Goal: Task Accomplishment & Management: Manage account settings

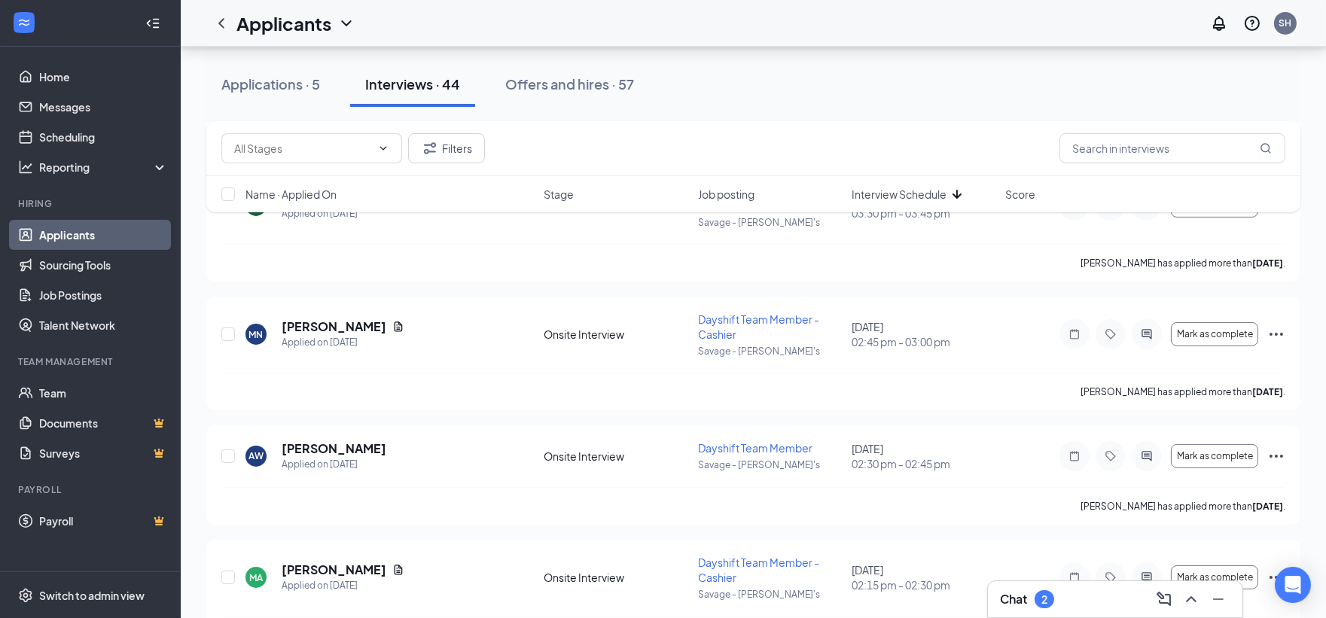
scroll to position [753, 0]
click at [1100, 592] on div "Chat 2" at bounding box center [1115, 599] width 230 height 24
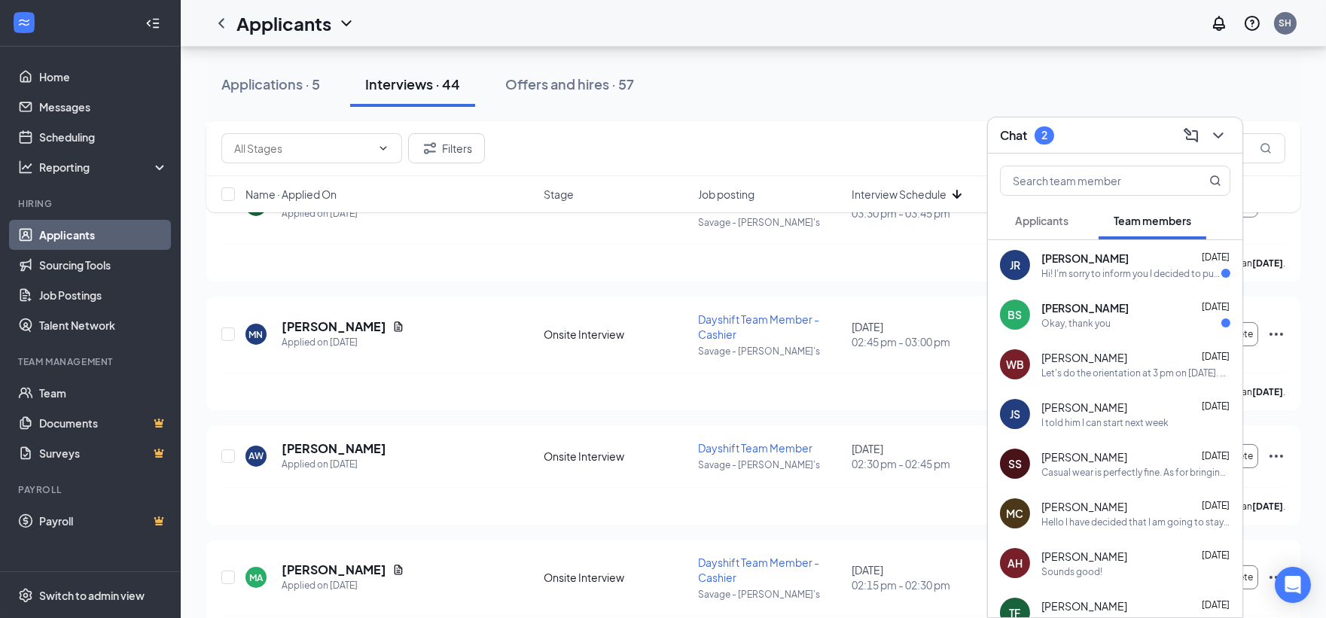
click at [1139, 268] on div "Hi! I'm sorry to inform you I decided to pursue other opportunities. I hope you…" at bounding box center [1131, 273] width 180 height 13
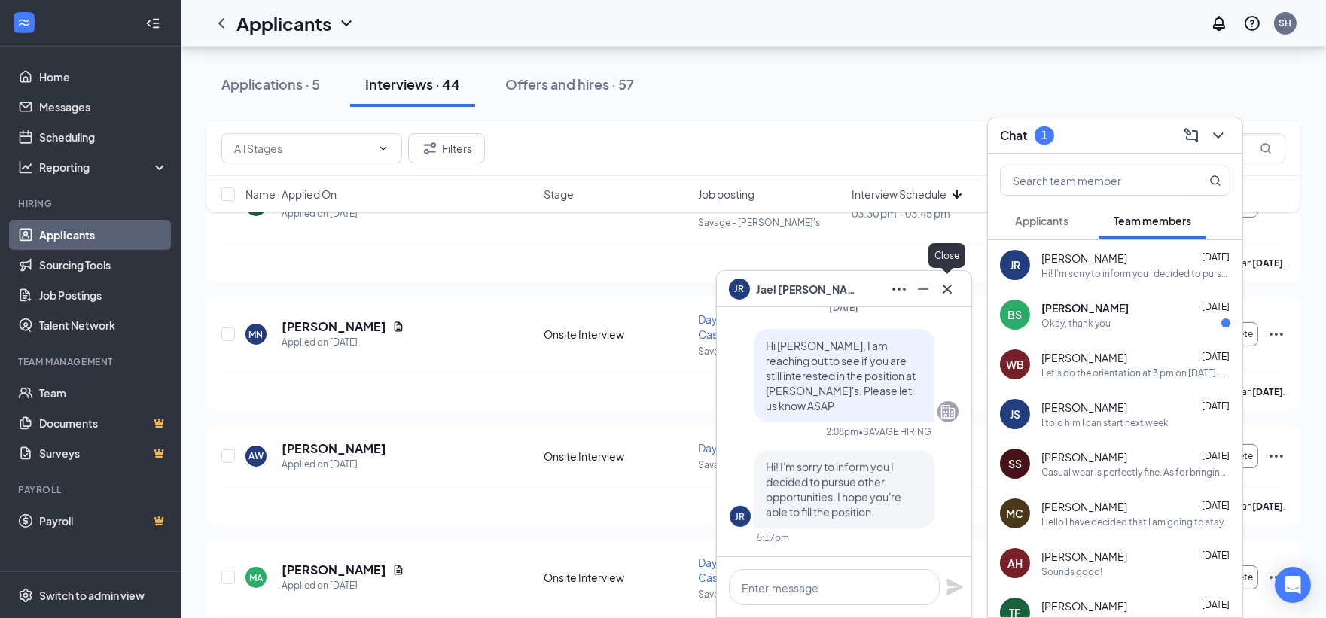
click at [944, 284] on icon "Cross" at bounding box center [947, 289] width 18 height 18
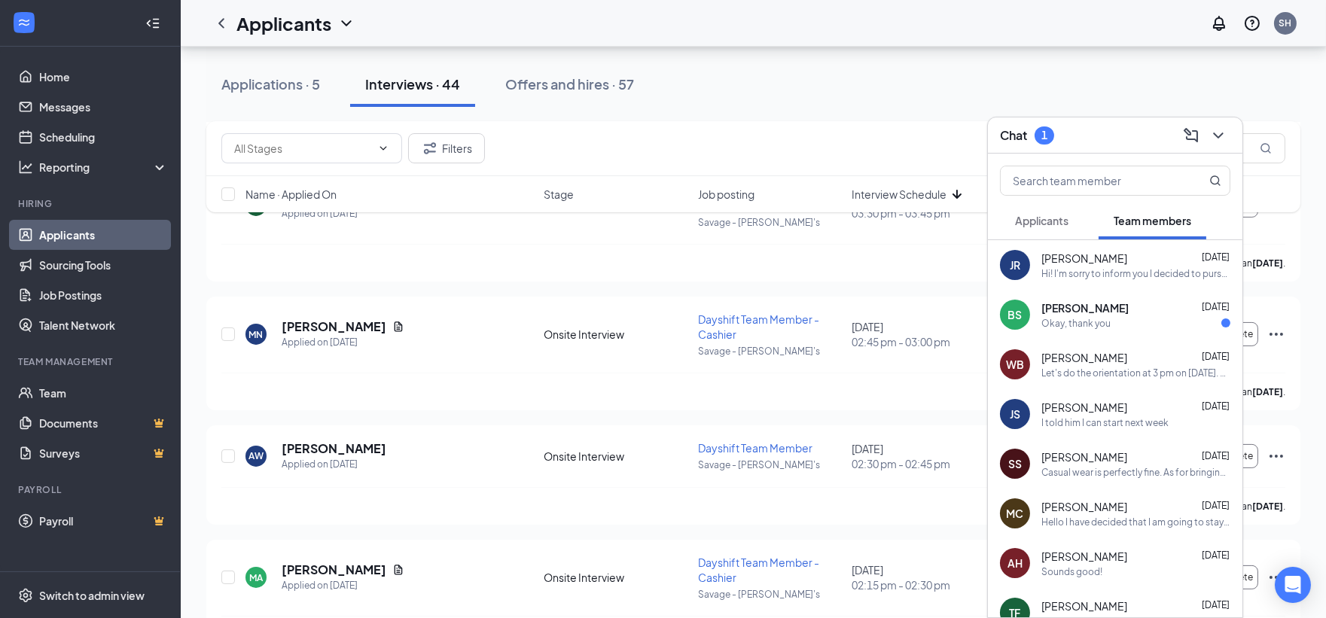
click at [1175, 325] on div "Okay, thank you" at bounding box center [1135, 323] width 189 height 13
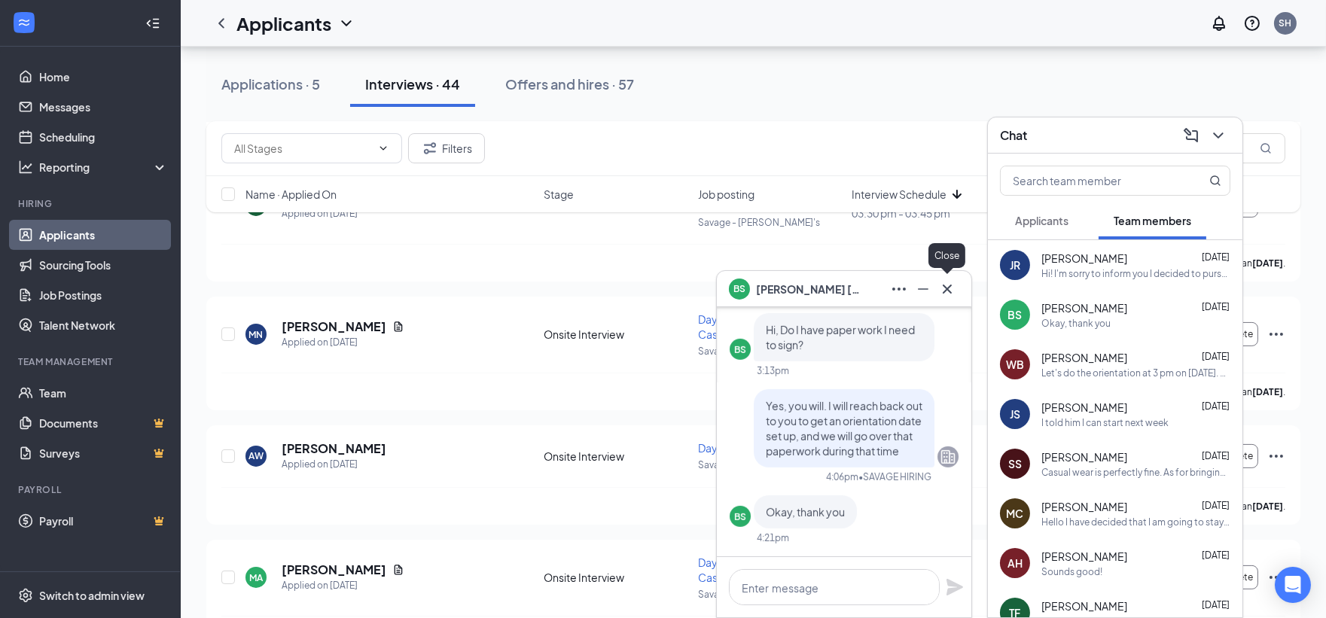
click at [947, 287] on icon "Cross" at bounding box center [947, 289] width 18 height 18
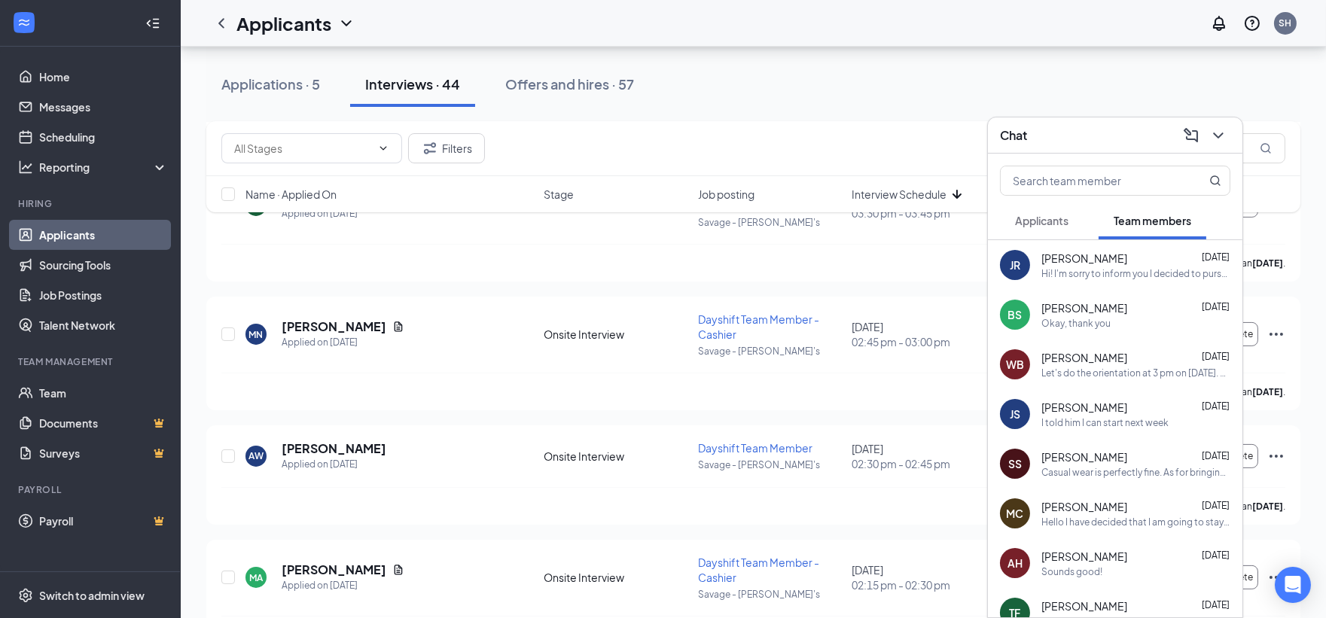
click at [1116, 141] on div "Chat" at bounding box center [1115, 134] width 230 height 23
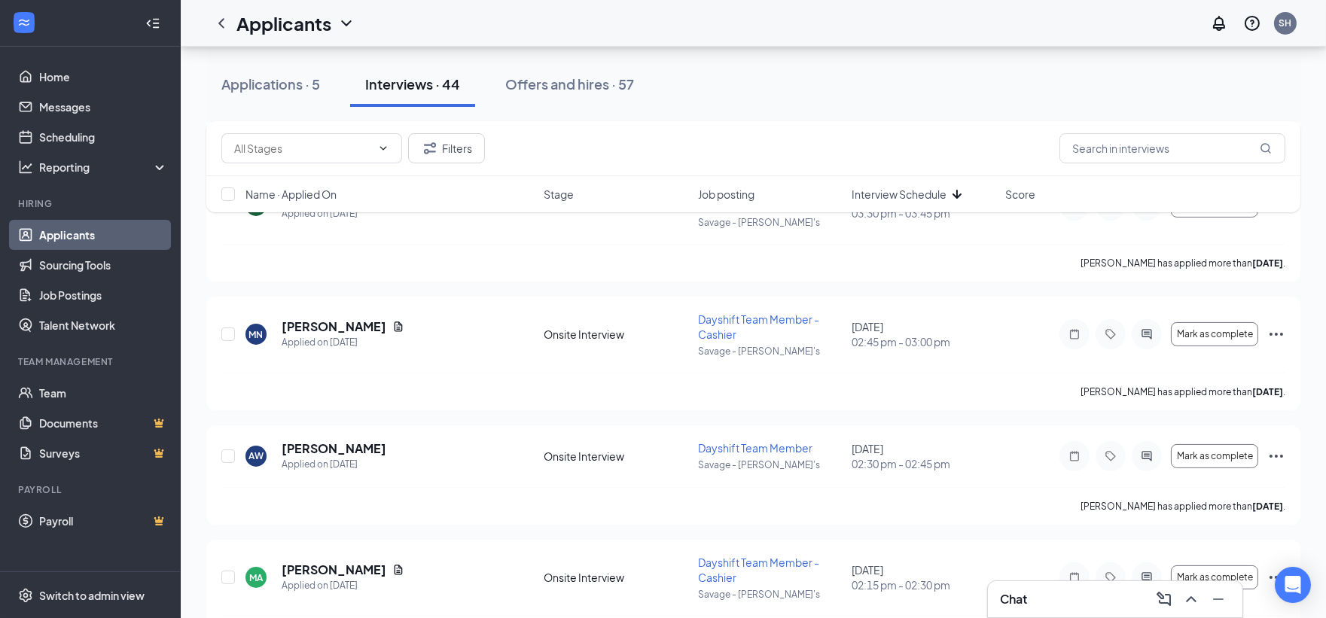
click at [657, 102] on div "Applications · 5 Interviews · 44 Offers and hires · 57" at bounding box center [753, 84] width 1094 height 45
click at [614, 83] on div "Offers and hires · 57" at bounding box center [569, 84] width 129 height 19
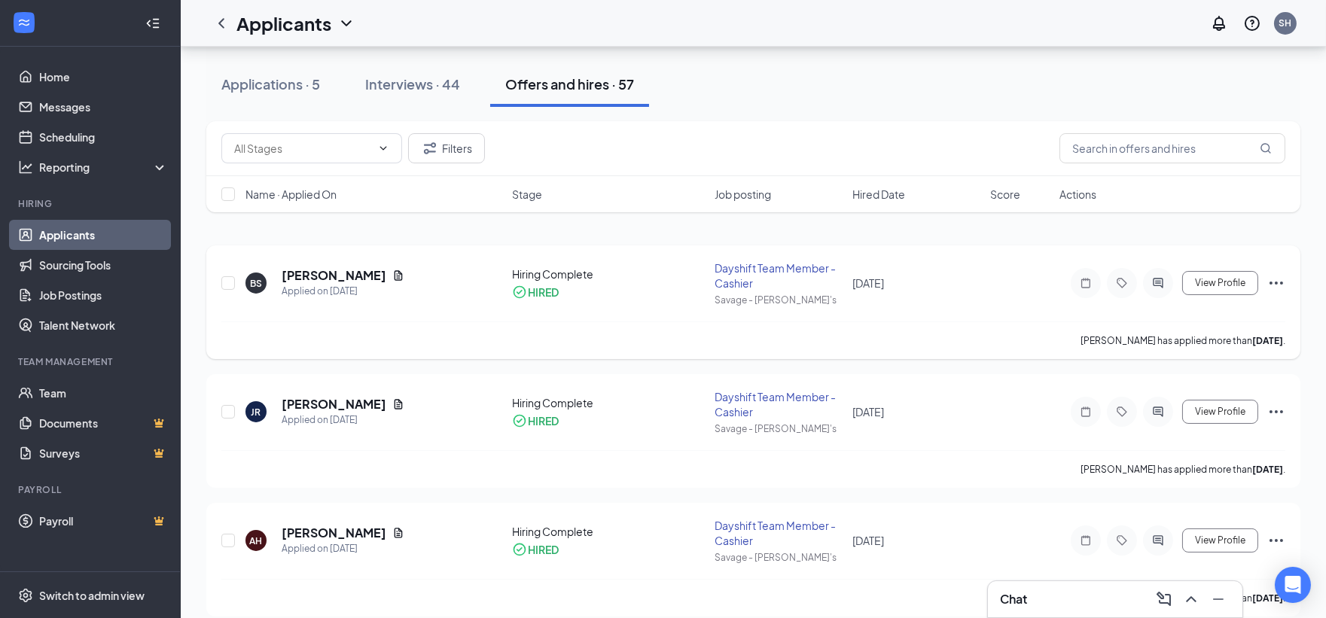
scroll to position [84, 0]
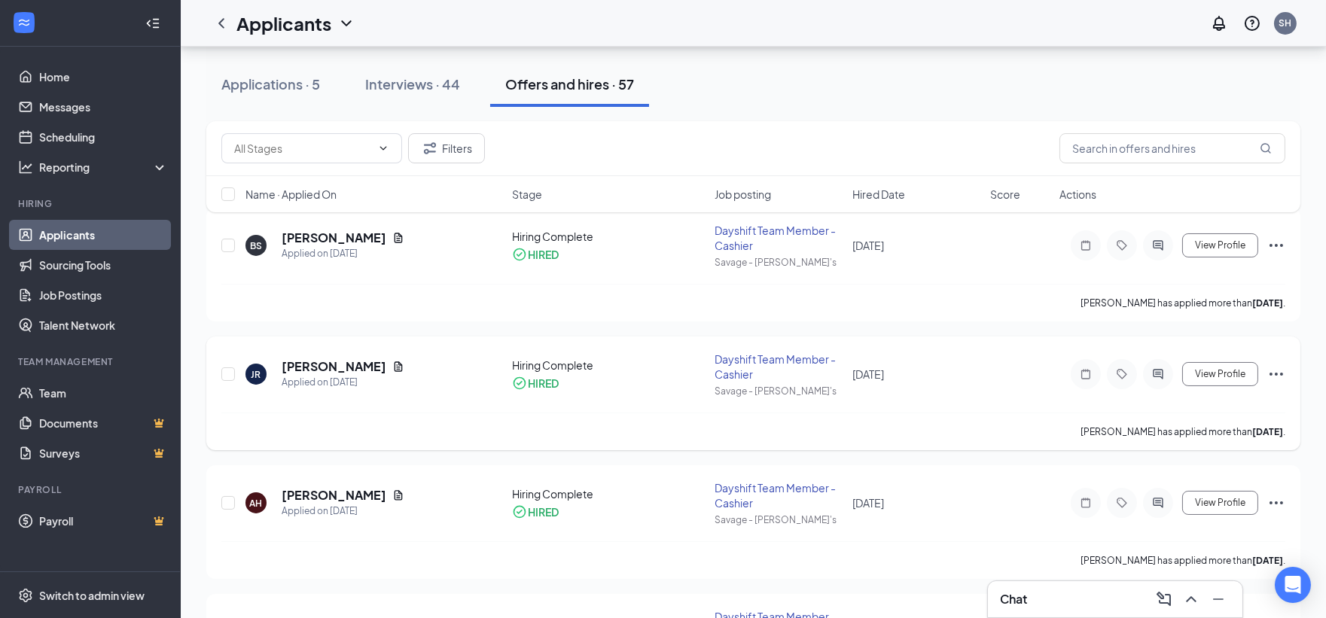
click at [1282, 375] on icon "Ellipses" at bounding box center [1277, 374] width 14 height 3
click at [1212, 405] on p "[PERSON_NAME] not hired" at bounding box center [1209, 413] width 130 height 30
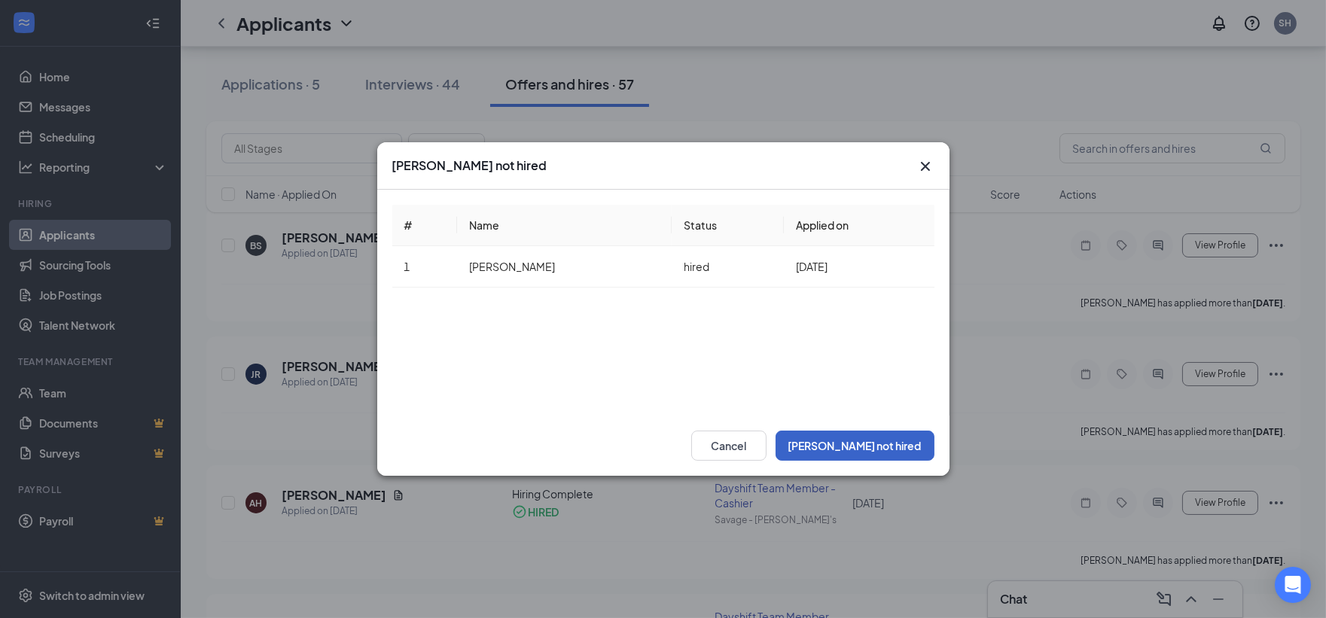
click at [904, 444] on button "[PERSON_NAME] not hired" at bounding box center [855, 446] width 159 height 30
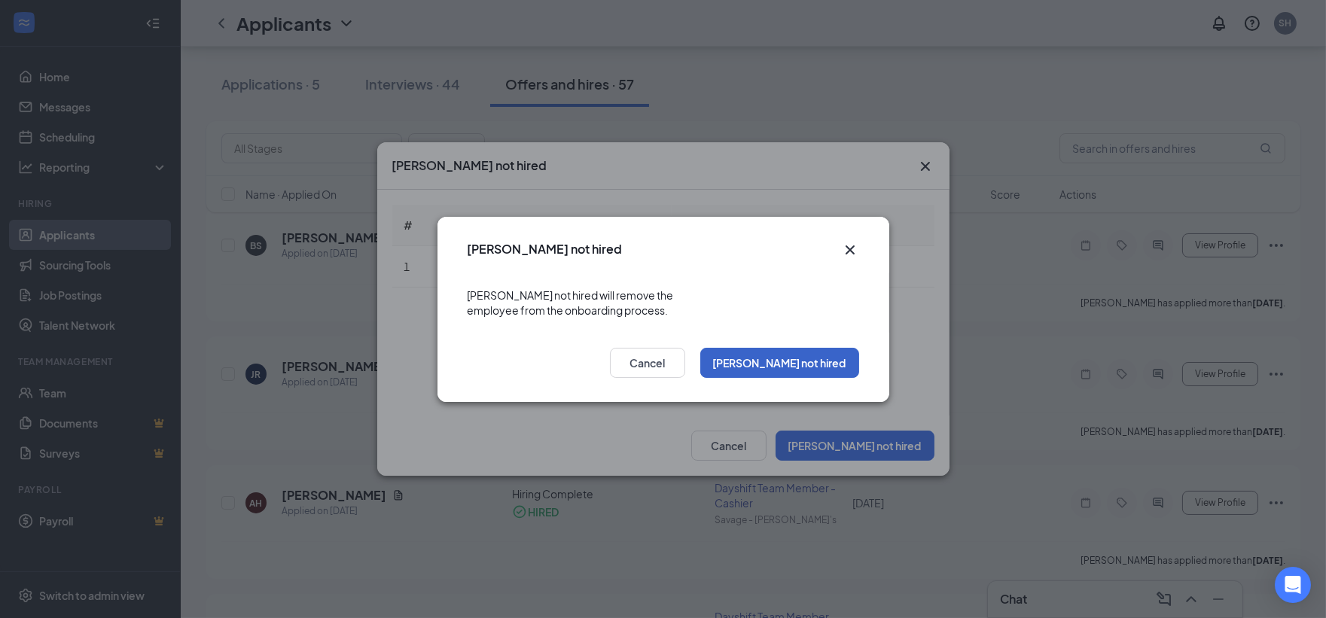
click at [808, 348] on button "[PERSON_NAME] not hired" at bounding box center [779, 363] width 159 height 30
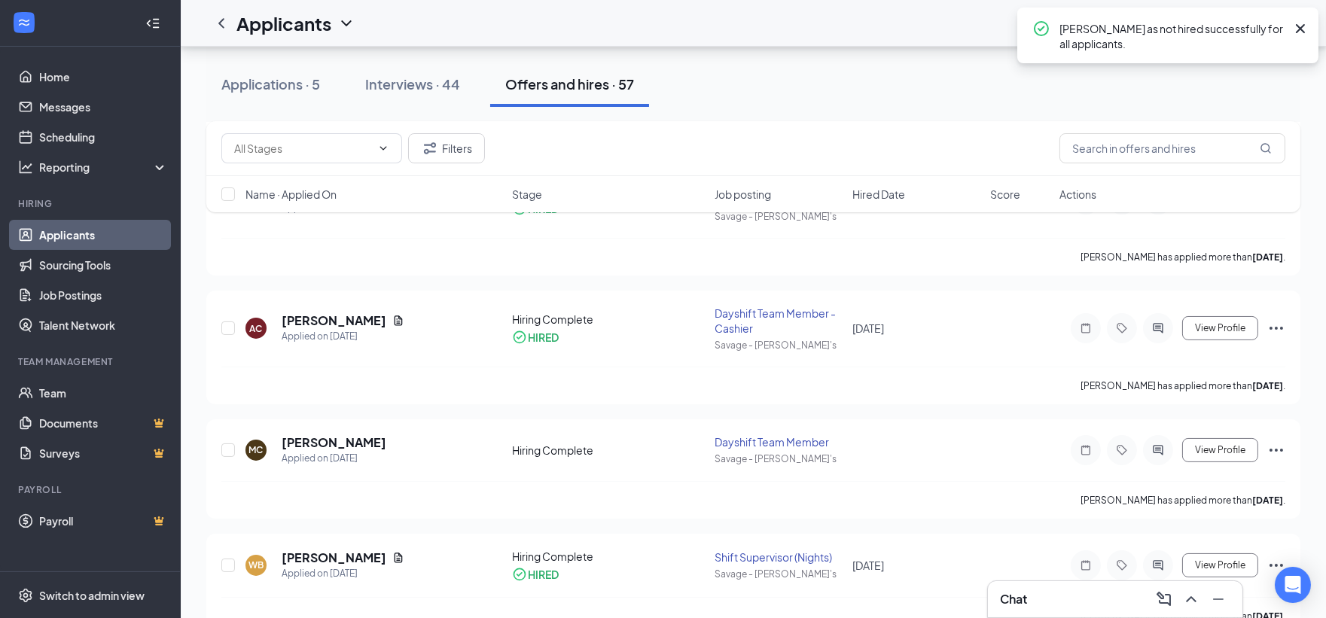
scroll to position [418, 0]
